Goal: Task Accomplishment & Management: Use online tool/utility

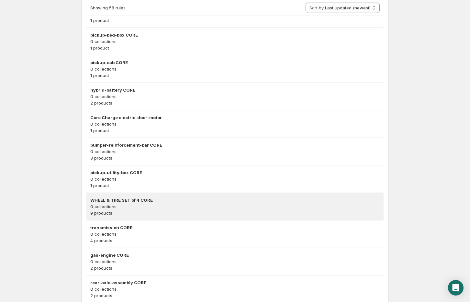
scroll to position [1463, 0]
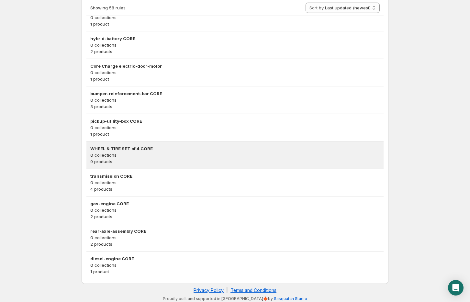
click at [169, 145] on h3 "WHEEL & TIRE SET of 4 CORE" at bounding box center [234, 148] width 289 height 6
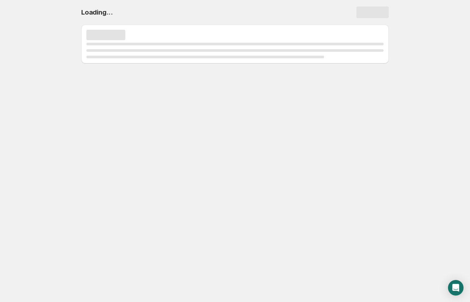
scroll to position [0, 0]
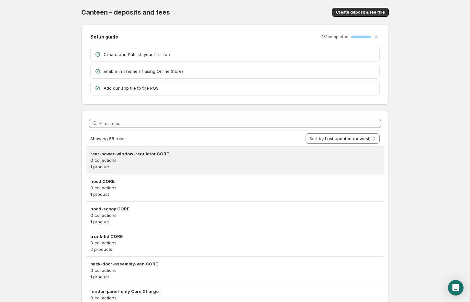
click at [101, 157] on p "0 collections" at bounding box center [234, 160] width 289 height 6
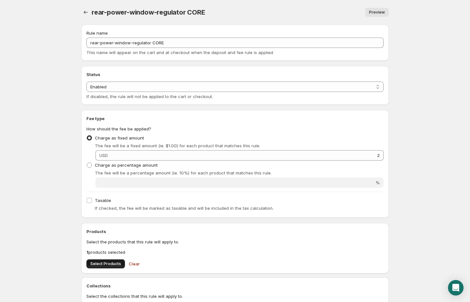
click at [104, 261] on button "Select Products" at bounding box center [105, 263] width 39 height 9
drag, startPoint x: 92, startPoint y: 12, endPoint x: 184, endPoint y: 14, distance: 91.9
click at [184, 14] on span "rear-power-window-regulator CORE" at bounding box center [149, 12] width 114 height 8
copy span "rear-power-window-regulator"
